Goal: Check status

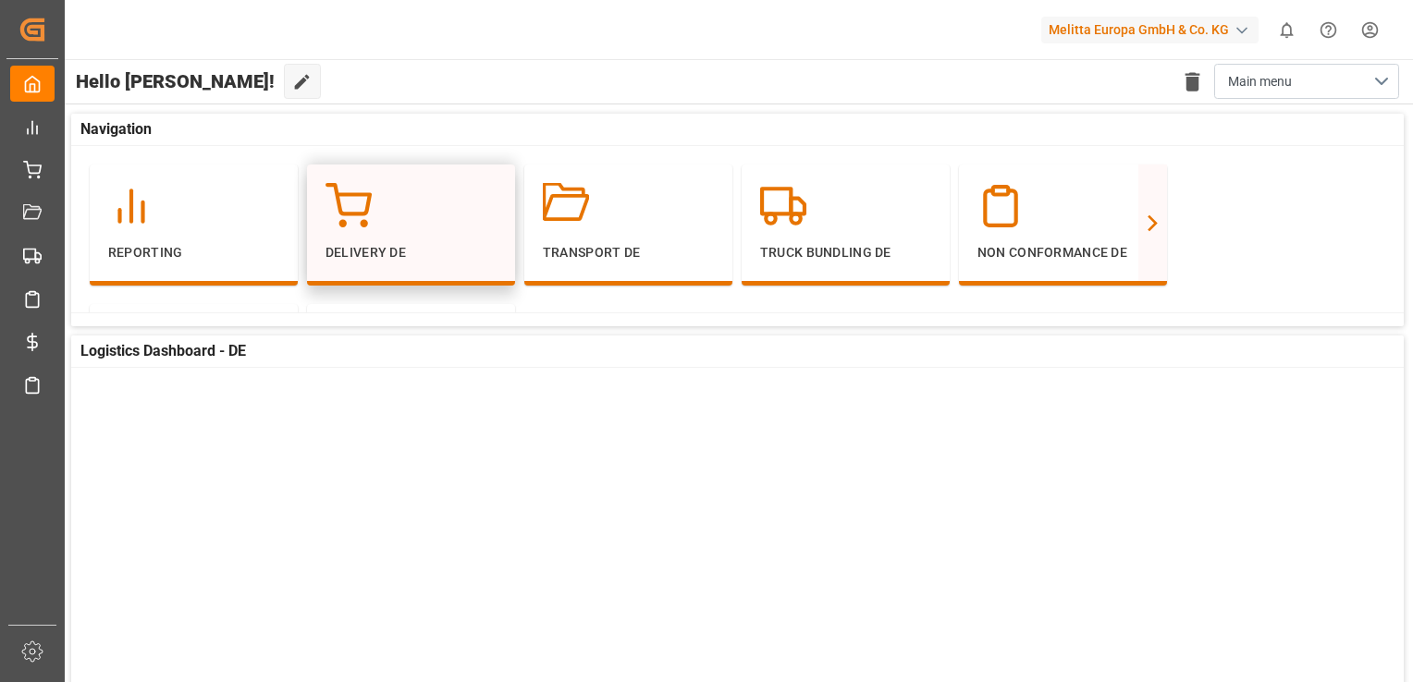
click at [423, 235] on div "Delivery DE" at bounding box center [410, 223] width 171 height 80
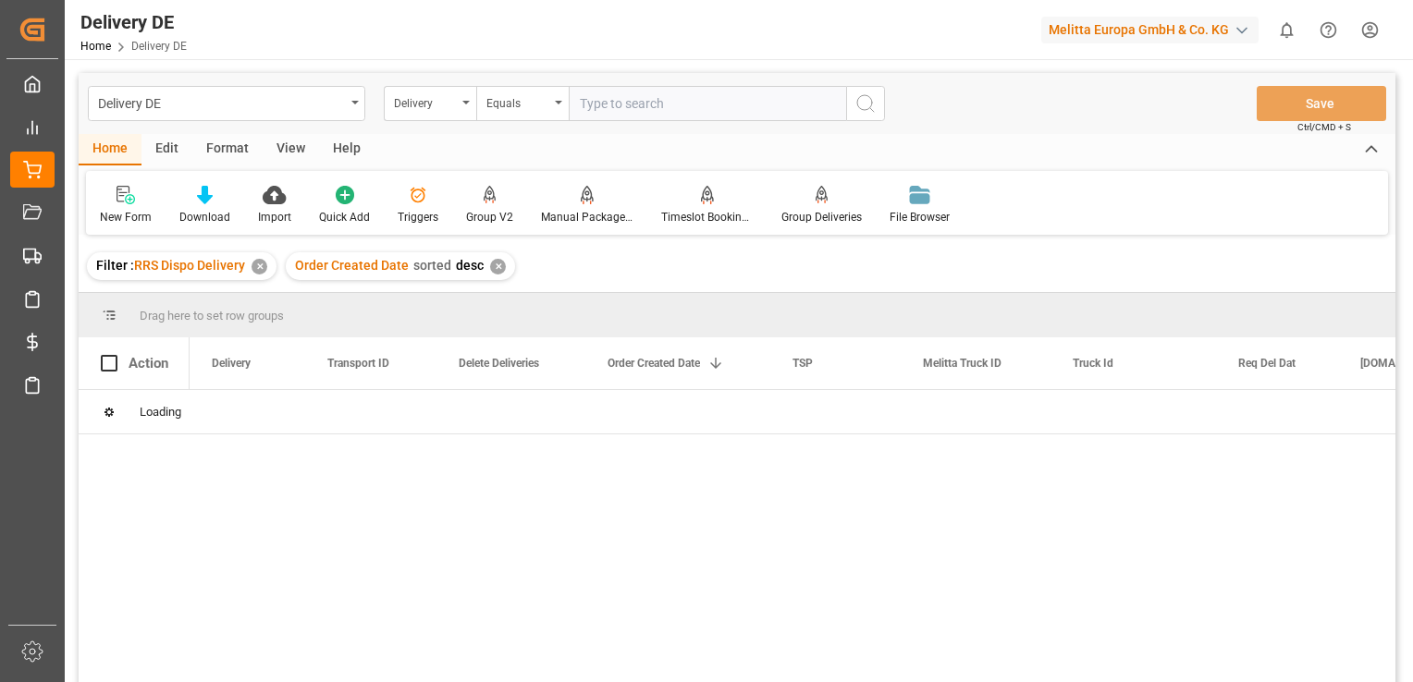
click at [648, 104] on input "text" at bounding box center [707, 103] width 277 height 35
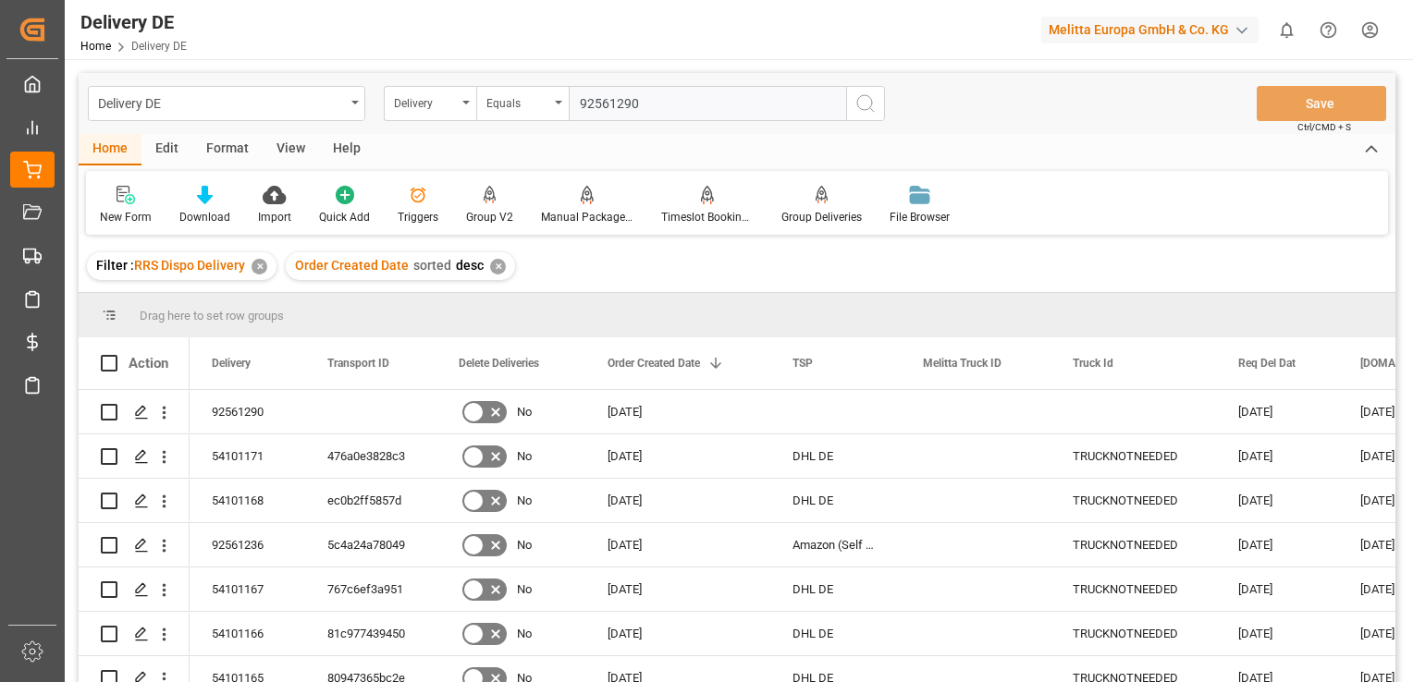
type input "92561290"
click at [867, 102] on icon "search button" at bounding box center [865, 103] width 22 height 22
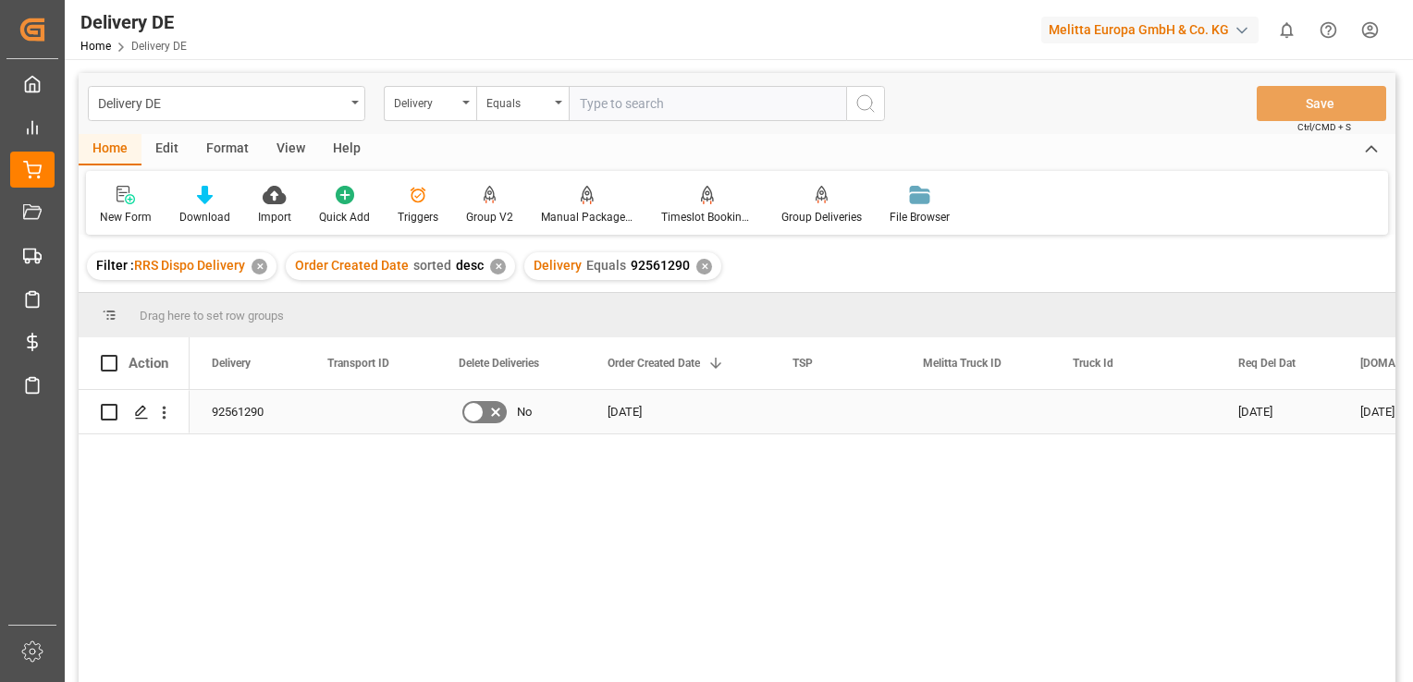
click at [114, 409] on input "Press Space to toggle row selection (unchecked)" at bounding box center [109, 412] width 17 height 17
checkbox input "true"
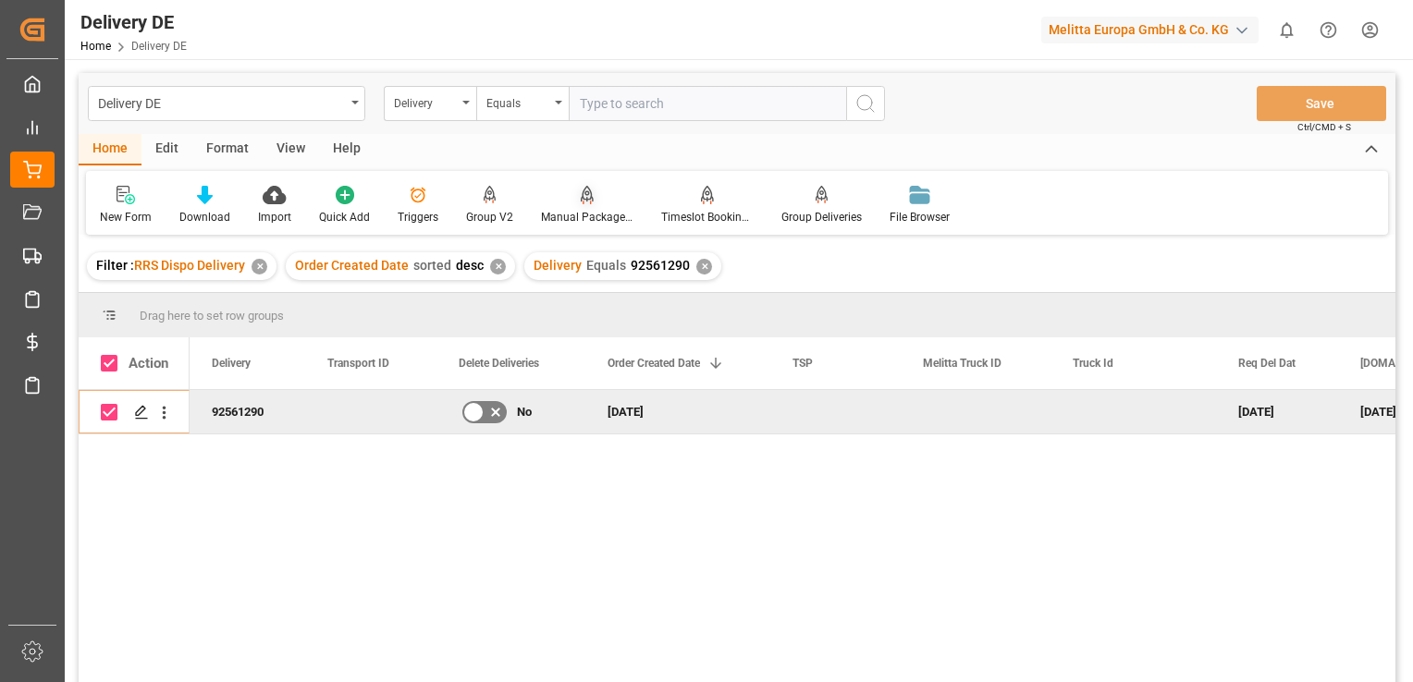
click at [585, 213] on div "Manual Package TypeDetermination" at bounding box center [587, 217] width 92 height 17
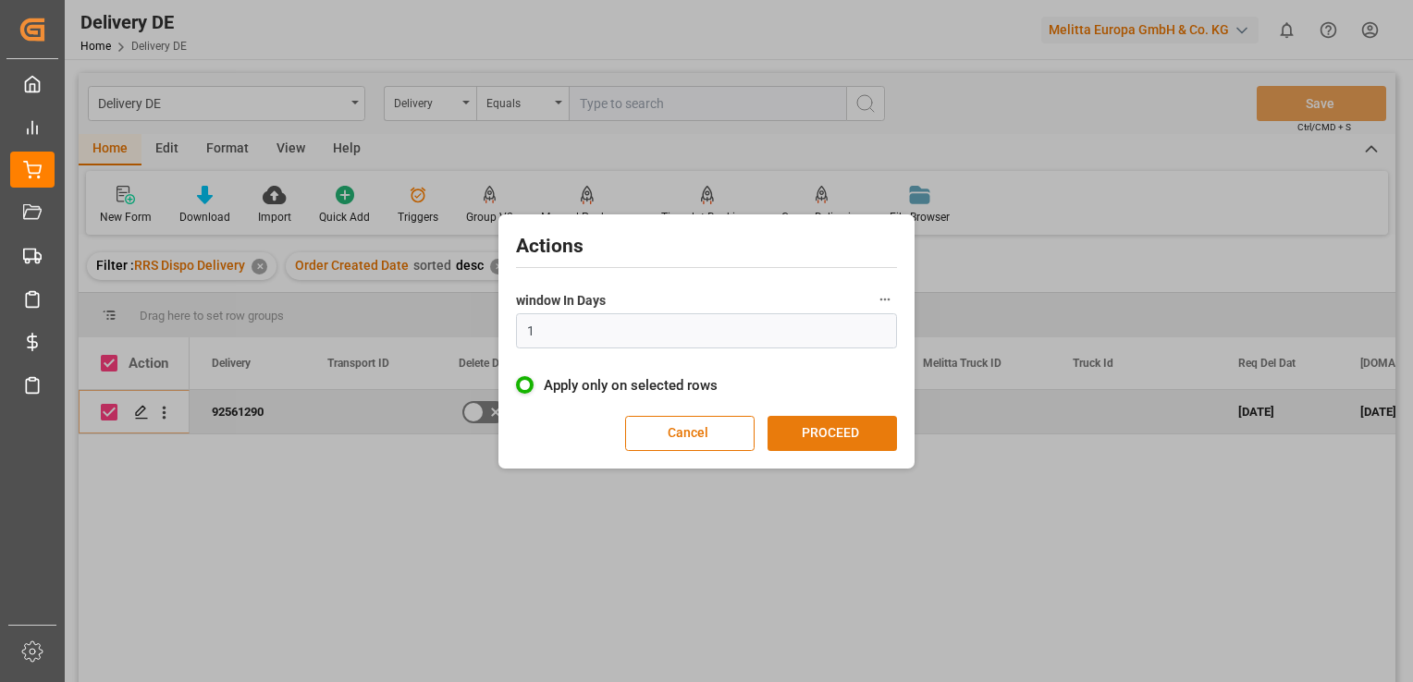
click at [816, 436] on button "PROCEED" at bounding box center [831, 433] width 129 height 35
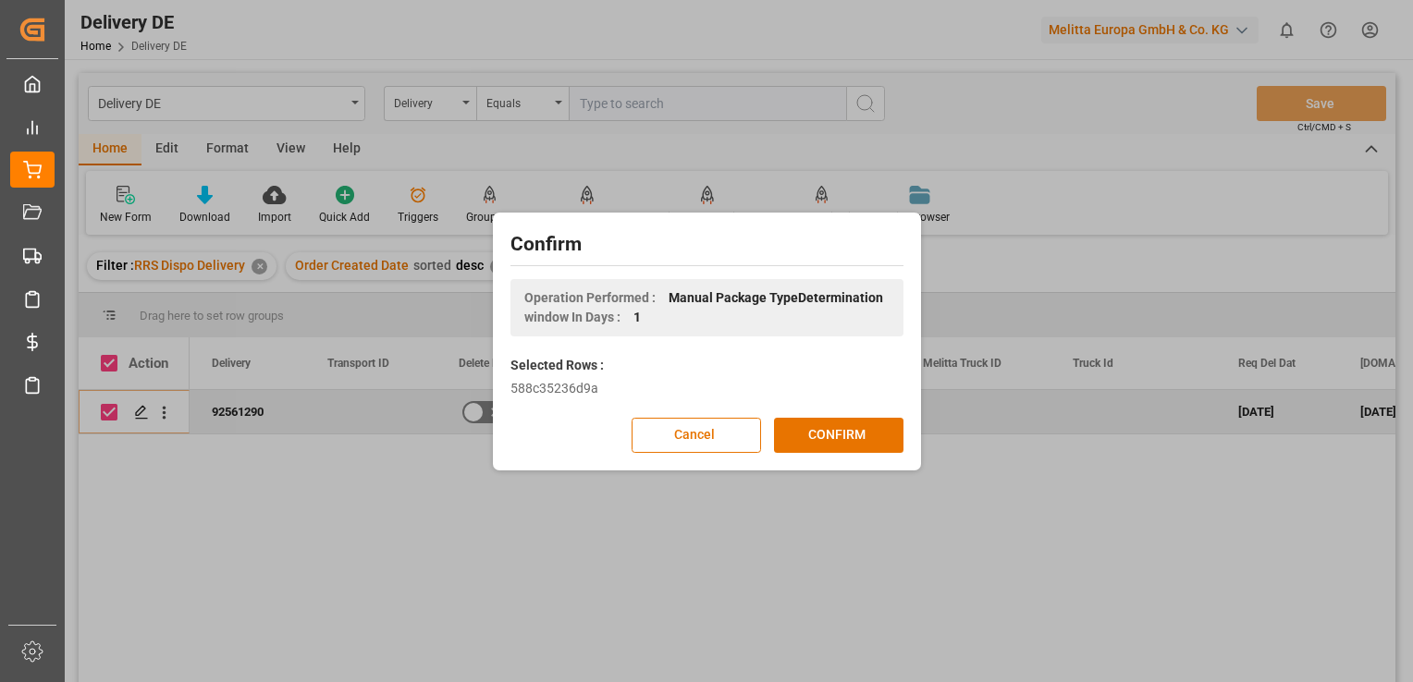
click at [816, 436] on button "CONFIRM" at bounding box center [838, 435] width 129 height 35
